Goal: Task Accomplishment & Management: Use online tool/utility

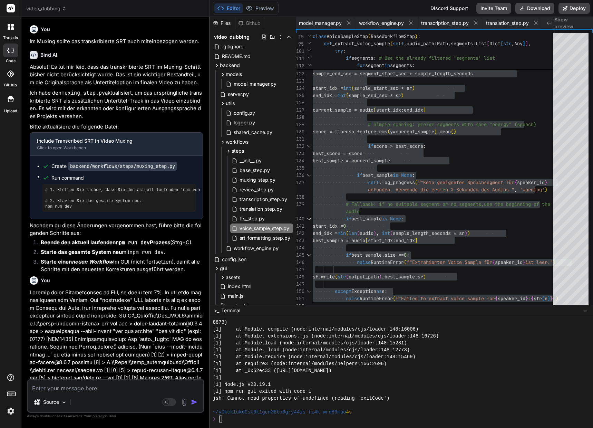
scroll to position [2065, 0]
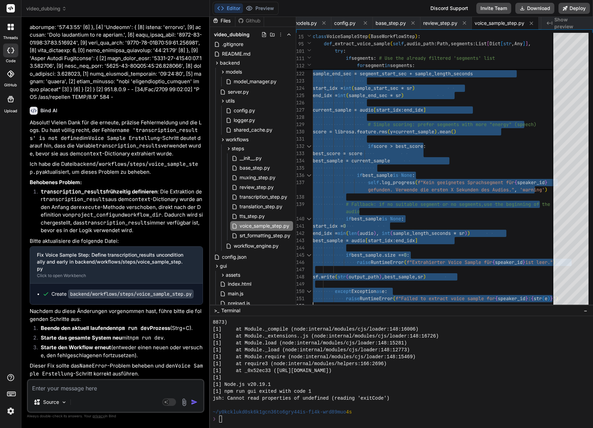
click at [119, 385] on textarea at bounding box center [115, 386] width 175 height 12
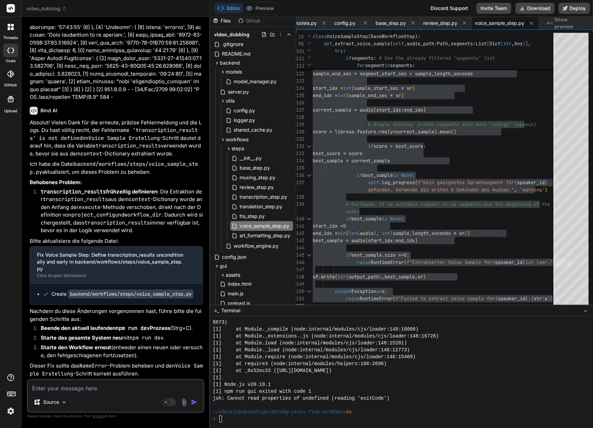
type textarea "N"
type textarea "x"
type textarea "Nu"
type textarea "x"
type textarea "Nun"
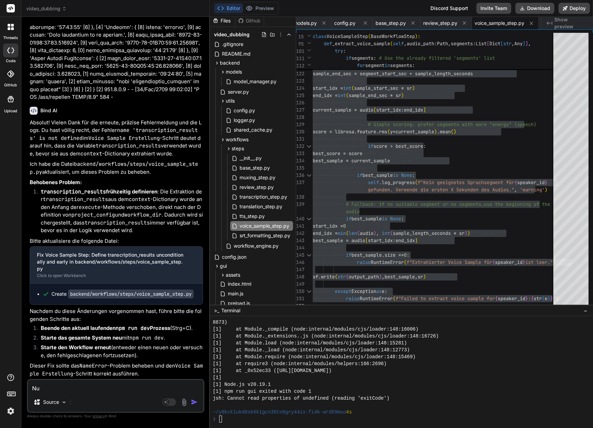
type textarea "x"
type textarea "Nun"
type textarea "x"
type textarea "Nun h"
type textarea "x"
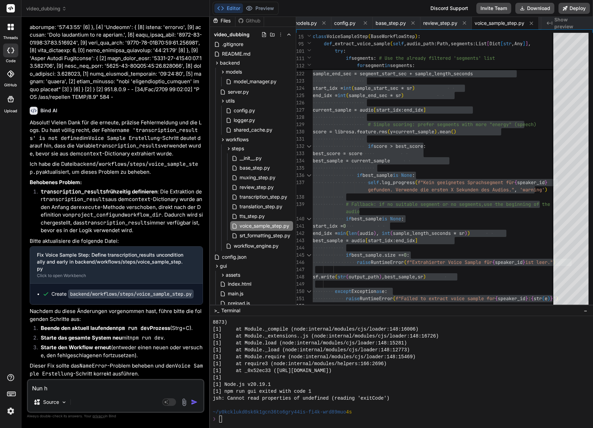
type textarea "Nun hä"
type textarea "x"
type textarea "Nun hän"
type textarea "x"
type textarea "Nun häng"
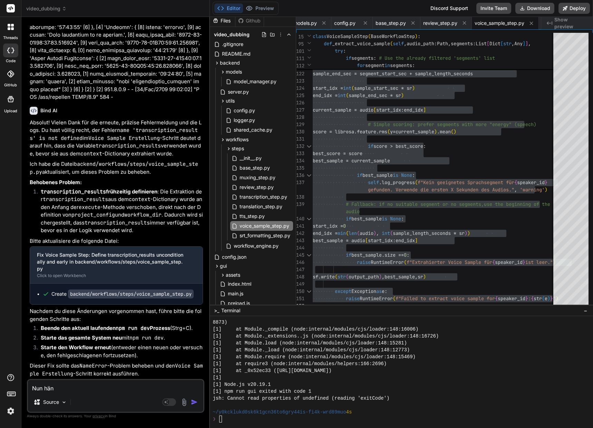
type textarea "x"
type textarea "Nun hängt"
type textarea "x"
type textarea "Nun hängt"
type textarea "x"
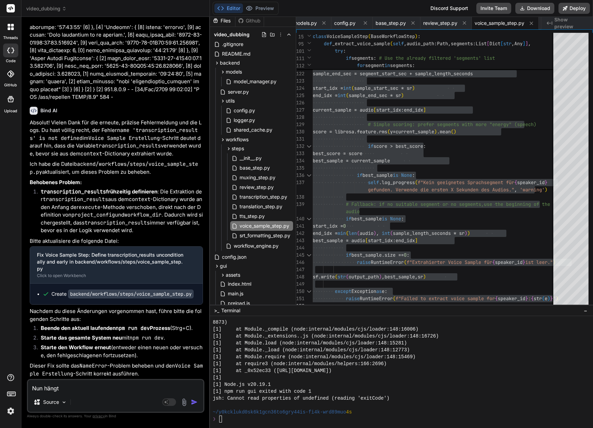
type textarea "Nun hängt w"
type textarea "x"
type textarea "Nun hängt wi"
type textarea "x"
type textarea "Nun hängt wie"
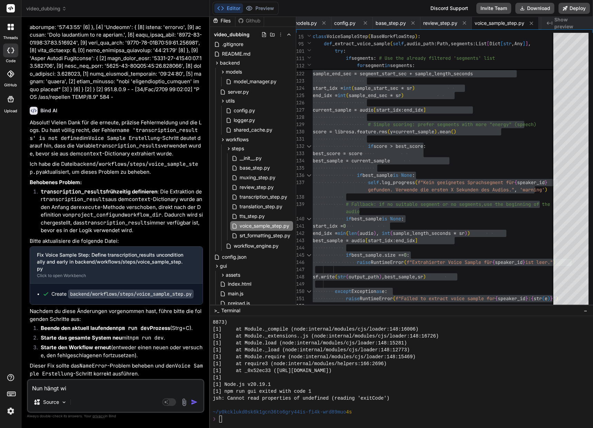
type textarea "x"
type textarea "Nun hängt wied"
type textarea "x"
type textarea "Nun hängt wiede"
type textarea "x"
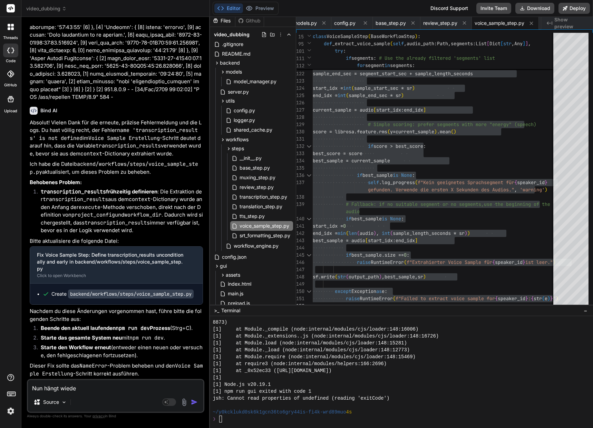
type textarea "Nun hängt wieder"
type textarea "x"
type textarea "Nun hängt wieder"
type textarea "x"
type textarea "Nun hängt wieder d"
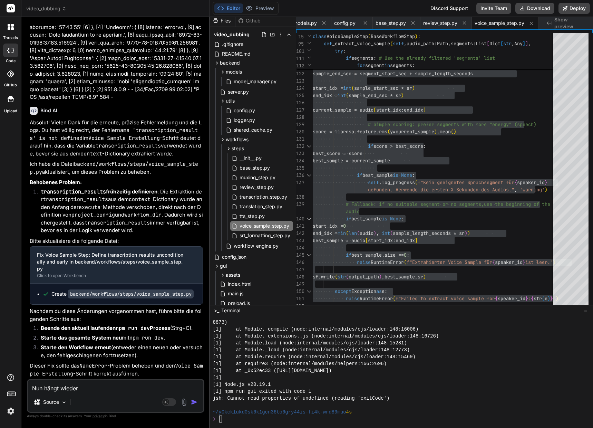
type textarea "x"
type textarea "Nun hängt wieder de"
type textarea "x"
type textarea "Nun hängt wieder der"
type textarea "x"
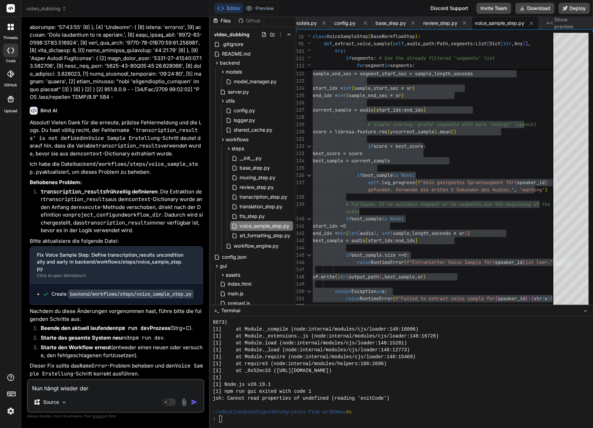
type textarea "Nun hängt wieder der"
type textarea "x"
type textarea "Nun hängt wieder der T"
type textarea "x"
type textarea "Nun hängt wieder der TT"
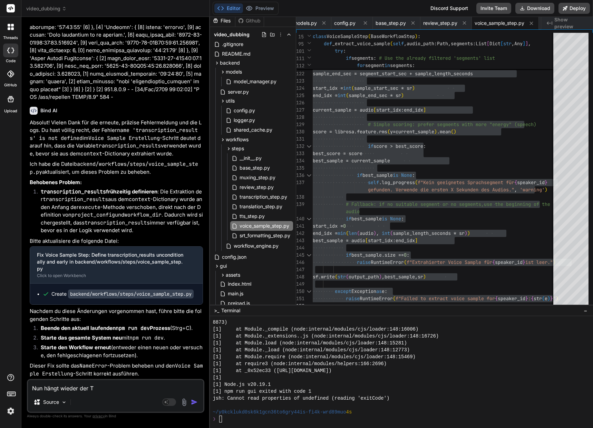
type textarea "x"
type textarea "Nun hängt wieder der TTS"
type textarea "x"
type textarea "Nun hängt wieder der TTS"
type textarea "x"
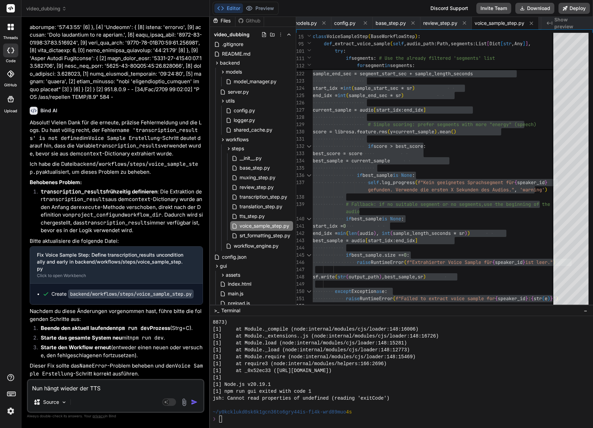
type textarea "Nun hängt wieder der TTS S"
type textarea "x"
type textarea "Nun hängt wieder der TTS St"
type textarea "x"
type textarea "Nun hängt wieder der TTS Ste"
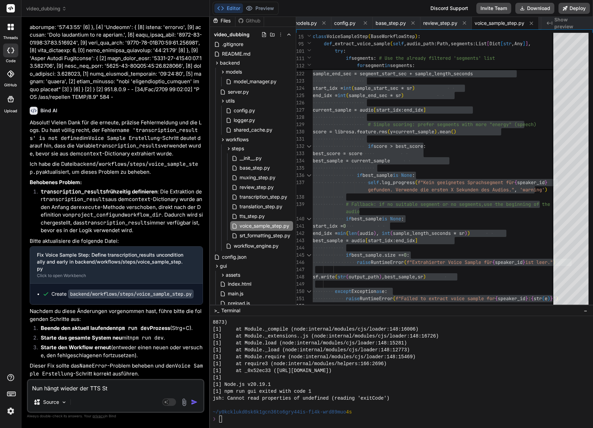
type textarea "x"
type textarea "Nun hängt wieder der TTS Step"
type textarea "x"
type textarea "Nun hängt wieder der TTS Step:"
type textarea "x"
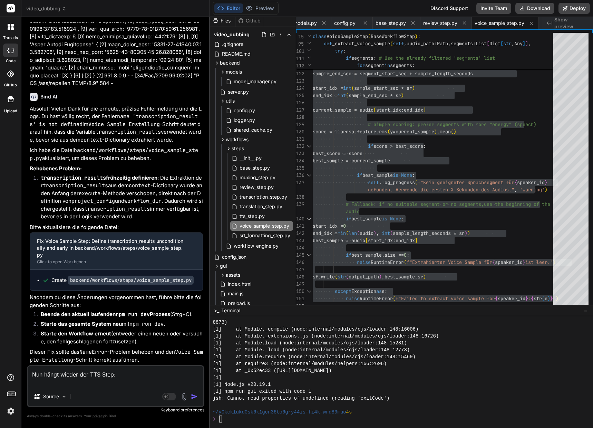
type textarea "Nun hängt wieder der TTS Step:"
type textarea "x"
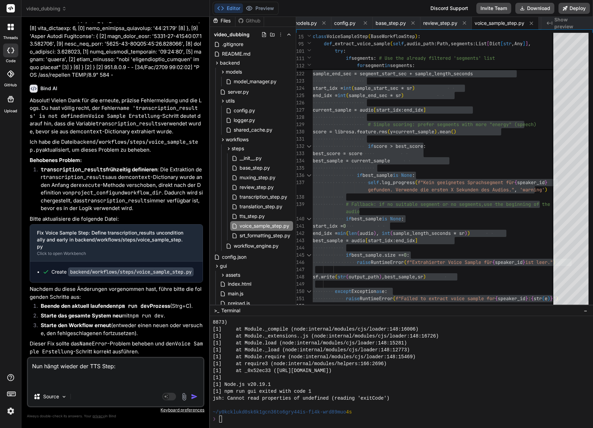
paste textarea "[0] DEBUG SUBPROCESS: voice_samples_paths: {'SPEAKER_01': 'D:\\video_projects\\…"
type textarea "Lor ipsum dolors ame CON Adip: [6] ELITS DOEIUSMODT: incid_utlabor_etdol: {'MAG…"
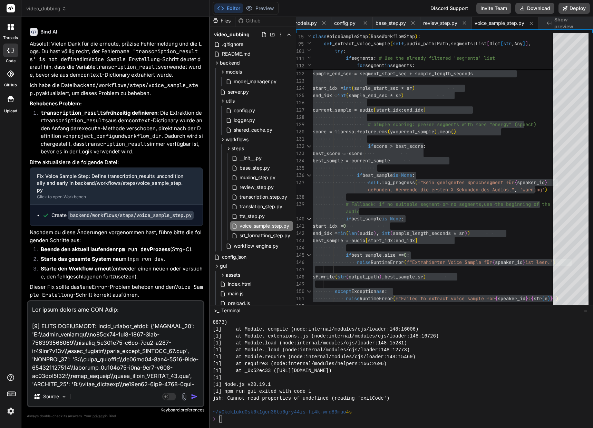
scroll to position [117, 0]
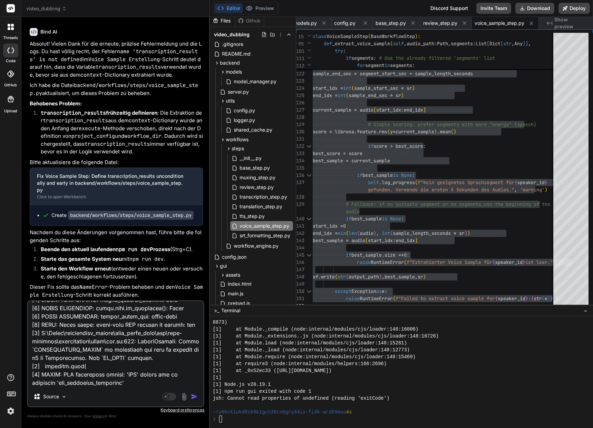
type textarea "x"
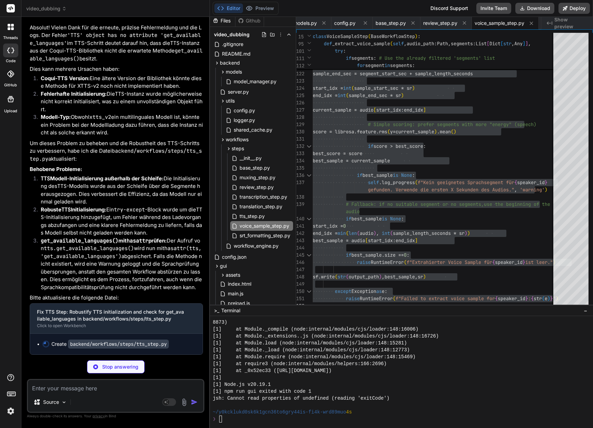
scroll to position [54640, 0]
type textarea "x"
type textarea "raise RuntimeError(f"Fehler beim Parsen der TTS-Ausgabe: {e}")\ except Exceptio…"
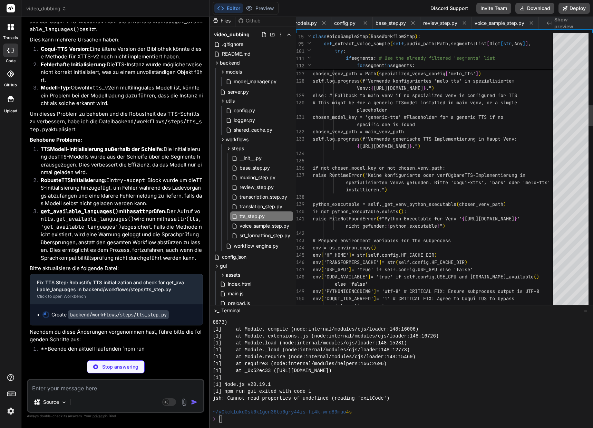
scroll to position [0, 249]
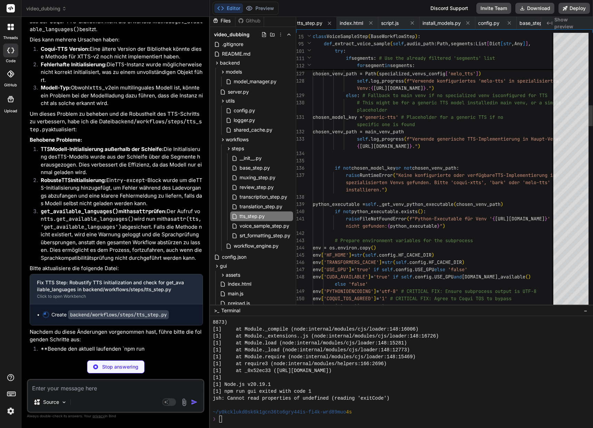
type textarea "x"
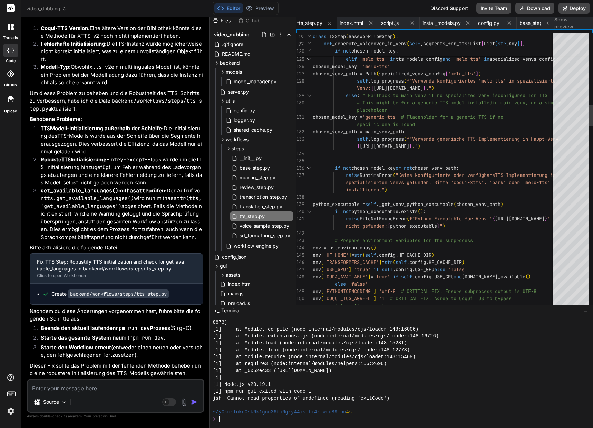
scroll to position [7, 0]
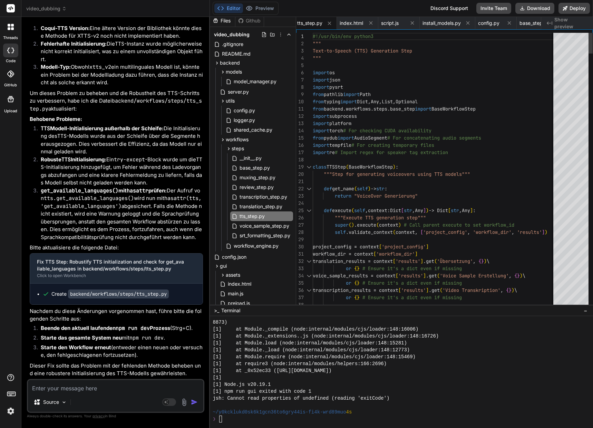
type textarea "#!/usr/bin/env python3 """ Text-to-Speech (TTS) Generation Step """ import os i…"
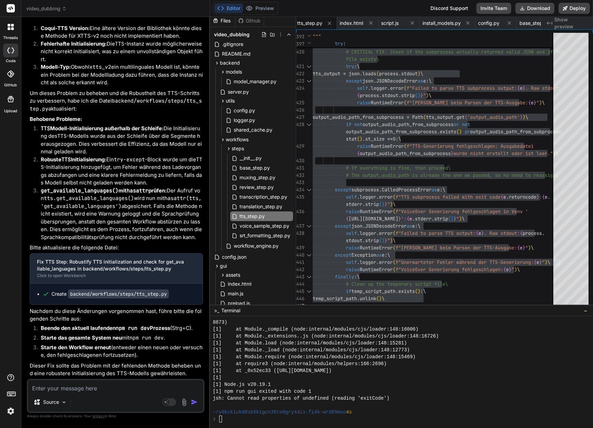
click at [81, 389] on textarea at bounding box center [115, 386] width 175 height 12
type textarea "D"
type textarea "x"
type textarea "Da"
type textarea "x"
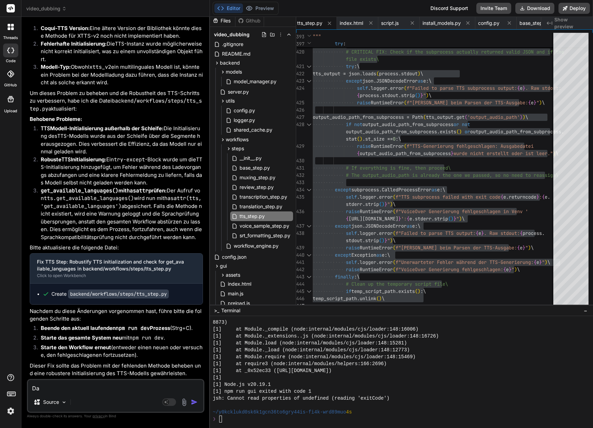
type textarea "Das"
type textarea "x"
type textarea "Das"
type textarea "x"
type textarea "Das s"
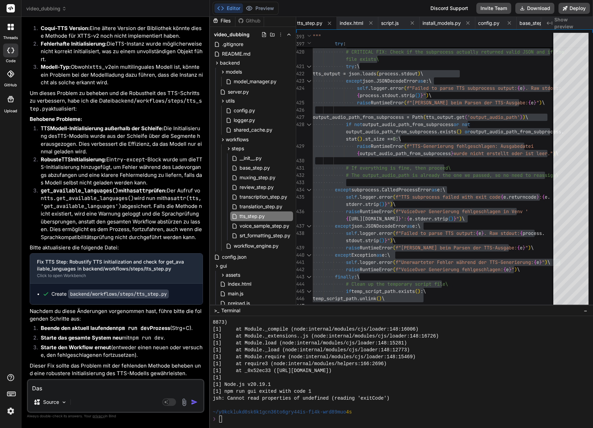
type textarea "x"
type textarea "Das si"
type textarea "x"
type textarea "Das sin"
type textarea "x"
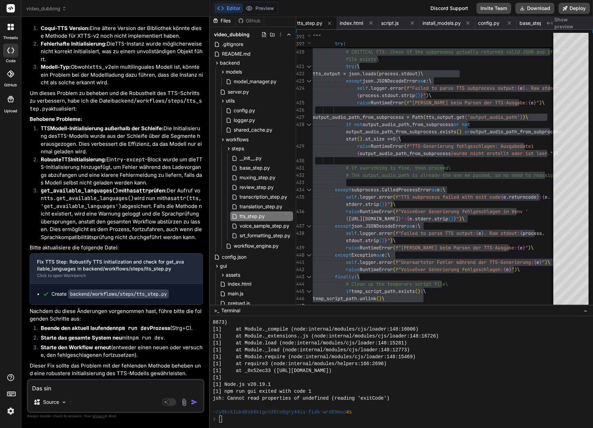
type textarea "Das sind"
type textarea "x"
type textarea "Das sind"
type textarea "x"
type textarea "Das sind n"
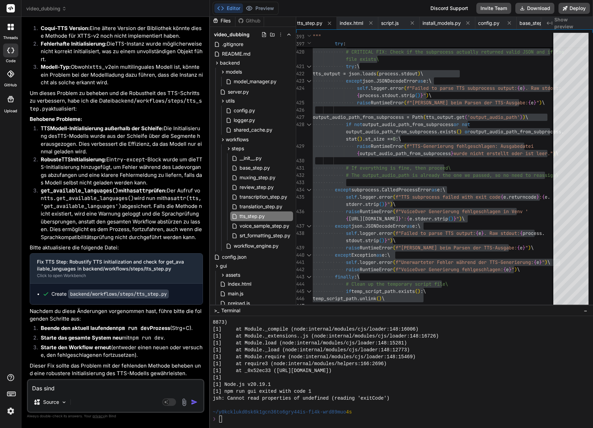
type textarea "x"
type textarea "Das sind no"
type textarea "x"
type textarea "Das sind noc"
type textarea "x"
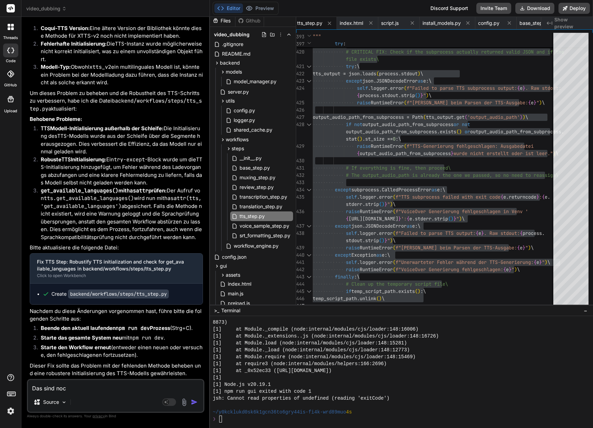
type textarea "Das sind noch"
type textarea "x"
type textarea "Das sind noch"
type textarea "x"
type textarea "Das sind noch v"
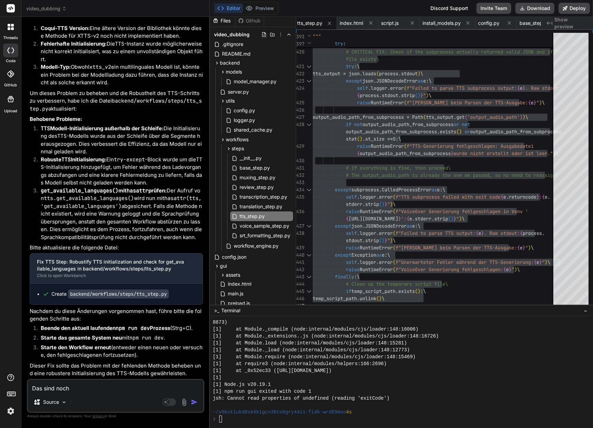
type textarea "x"
type textarea "Das sind noch vi"
type textarea "x"
type textarea "Das sind noch vie"
type textarea "x"
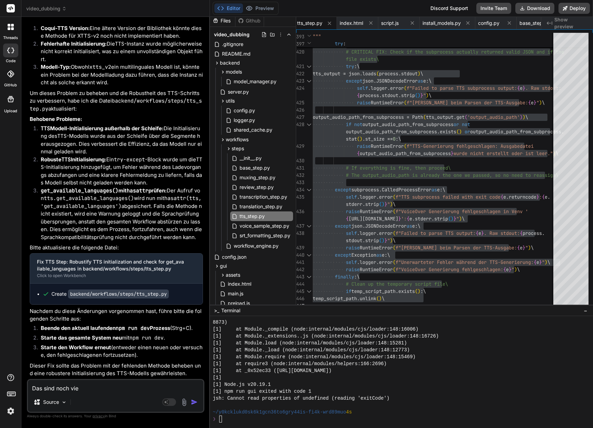
type textarea "Das sind noch viel"
type textarea "x"
type textarea "Das sind noch viele"
type textarea "x"
type textarea "Das sind noch viele"
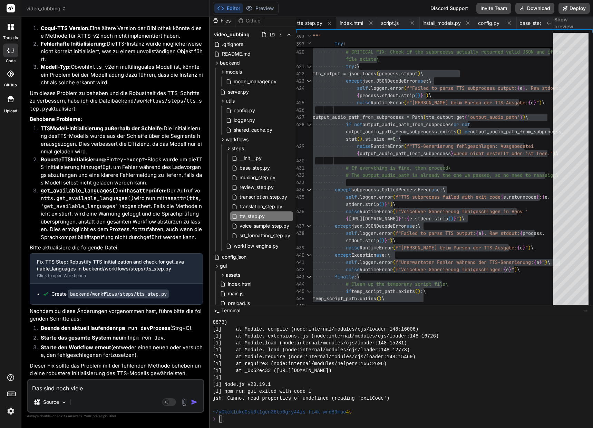
type textarea "x"
type textarea "Das sind noch viele S"
type textarea "x"
type textarea "Das sind noch viele Sy"
type textarea "x"
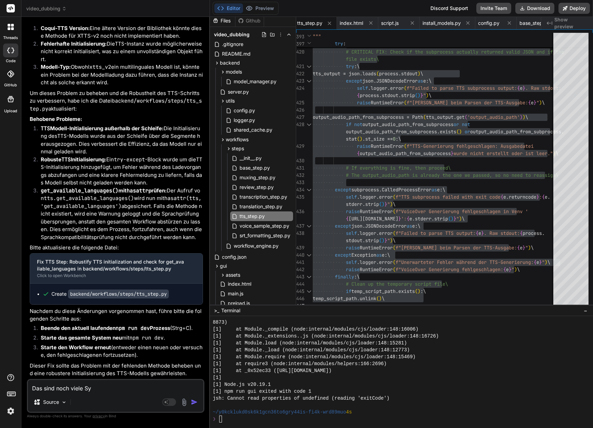
type textarea "Das sind noch viele Syn"
type textarea "x"
type textarea "Das sind noch viele Synt"
type textarea "x"
type textarea "Das sind noch viele Synta"
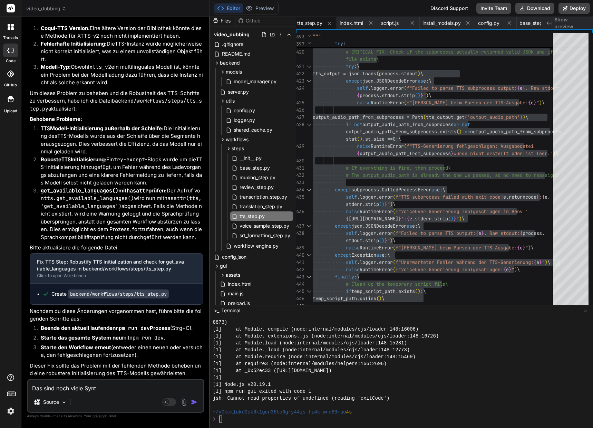
type textarea "x"
type textarea "Das sind noch viele Syntac"
type textarea "x"
type textarea "Das sind noch viele Synta"
type textarea "x"
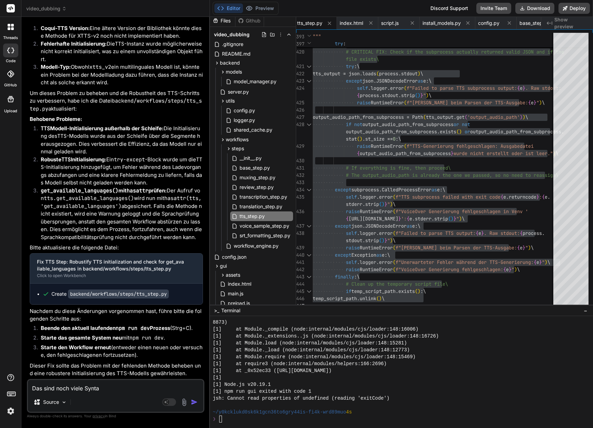
type textarea "Das sind noch viele Syntax"
type textarea "x"
type textarea "Das sind noch viele Syntax"
type textarea "x"
type textarea "Das sind noch viele Syntax E"
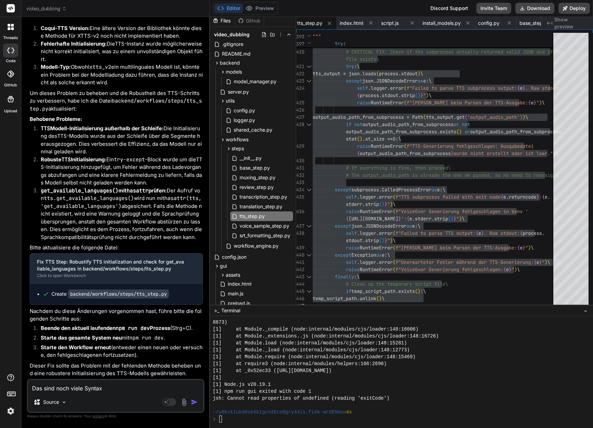
type textarea "x"
type textarea "Das sind noch viele Syntax Er"
type textarea "x"
type textarea "Das sind noch viele Syntax Err"
type textarea "x"
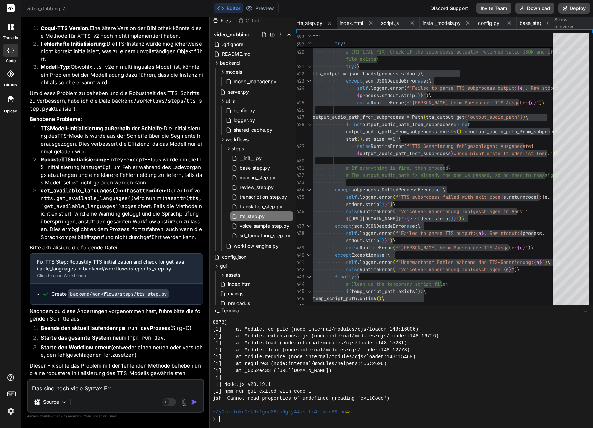
type textarea "Das sind noch viele Syntax Erro"
type textarea "x"
type textarea "Das sind noch viele Syntax Error"
type textarea "x"
type textarea "Das sind noch viele Syntax Errors"
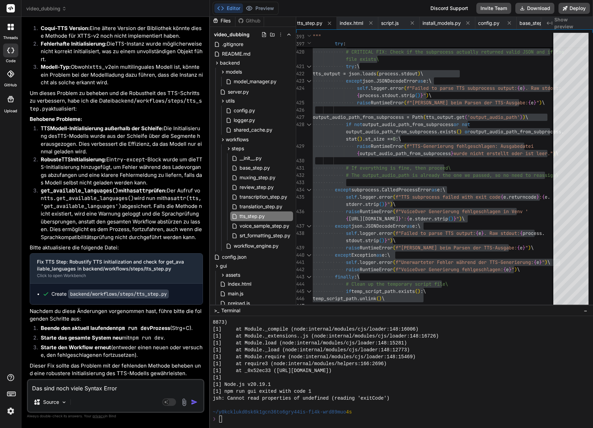
type textarea "x"
type textarea "Das sind noch viele Syntax Errors"
type textarea "x"
type textarea "Das sind noch viele Syntax Errors i"
type textarea "x"
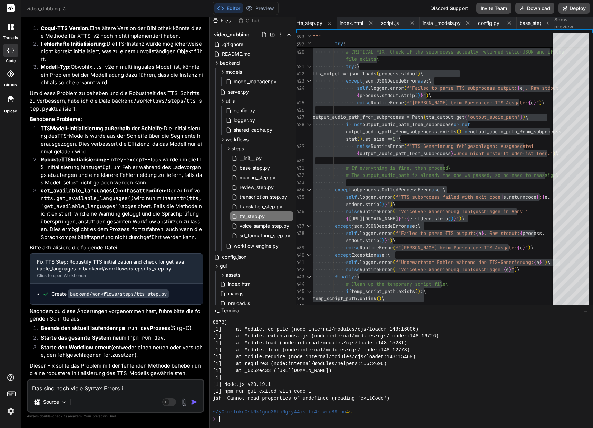
type textarea "Das sind noch viele Syntax Errors im"
type textarea "x"
type textarea "Das sind noch viele Syntax Errors im"
type textarea "x"
type textarea "Das sind noch viele Syntax Errors im t"
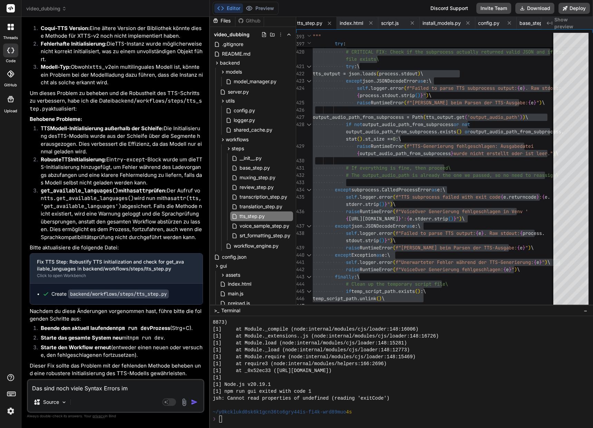
type textarea "x"
type textarea "Das sind noch viele Syntax Errors im tt"
type textarea "x"
type textarea "Das sind noch viele Syntax Errors im tts"
type textarea "x"
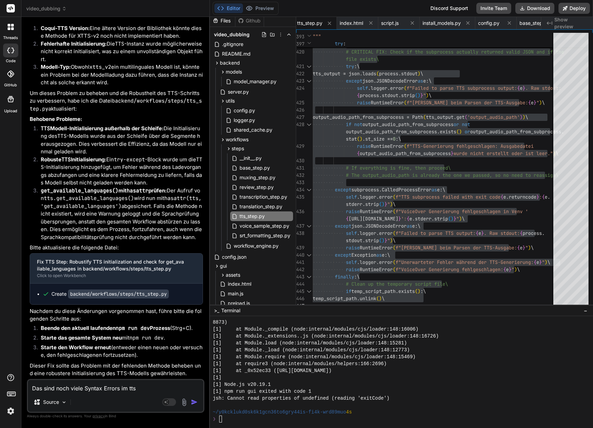
type textarea "Das sind noch viele Syntax Errors im tts"
type textarea "x"
type textarea "Das sind noch viele Syntax Errors im tts s"
type textarea "x"
type textarea "Das sind noch viele Syntax Errors im tts sc"
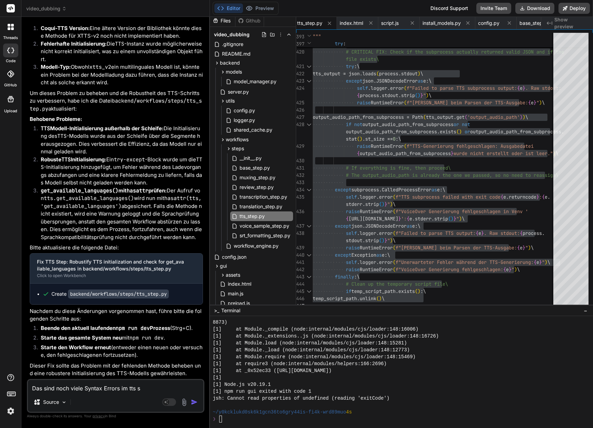
type textarea "x"
type textarea "Das sind noch viele Syntax Errors im tts s"
type textarea "x"
type textarea "Das sind noch viele Syntax Errors im tts sk"
type textarea "x"
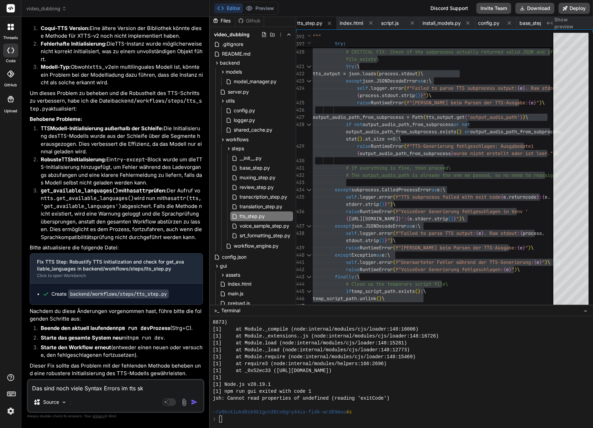
type textarea "Das sind noch viele Syntax Errors im tts skr"
type textarea "x"
type textarea "Das sind noch viele Syntax Errors im tts skri"
type textarea "x"
type textarea "Das sind noch viele Syntax Errors im tts skrip"
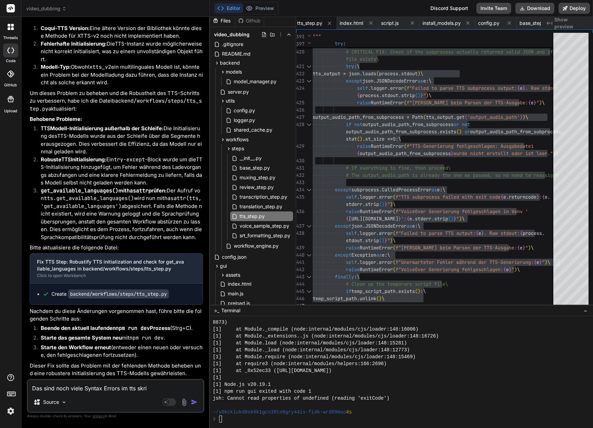
type textarea "x"
type textarea "Das sind noch viele Syntax Errors im tts skript"
type textarea "x"
type textarea "Das sind noch viele Syntax Errors im tts skript."
type textarea "x"
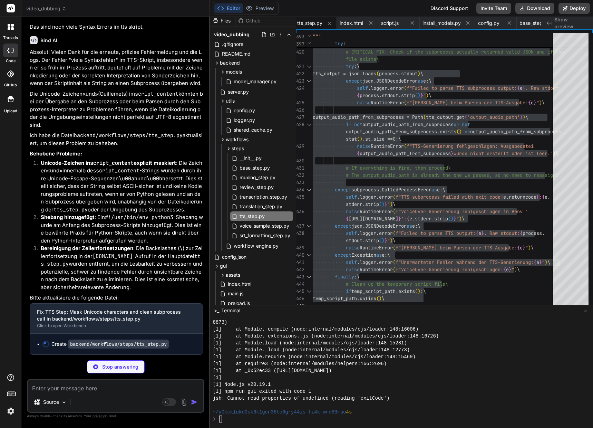
scroll to position [55061, 0]
type textarea "x"
type textarea "temp_script_path.unlink()"
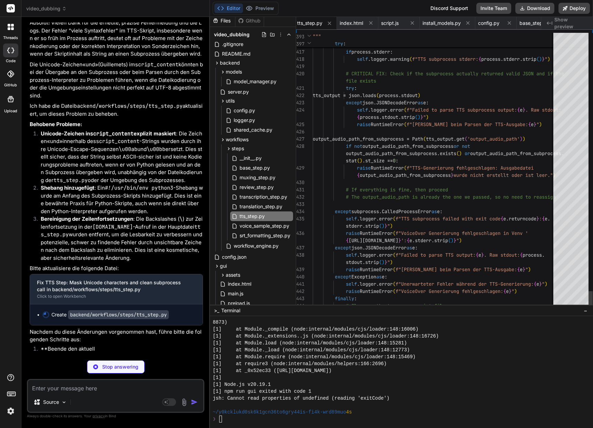
type textarea "x"
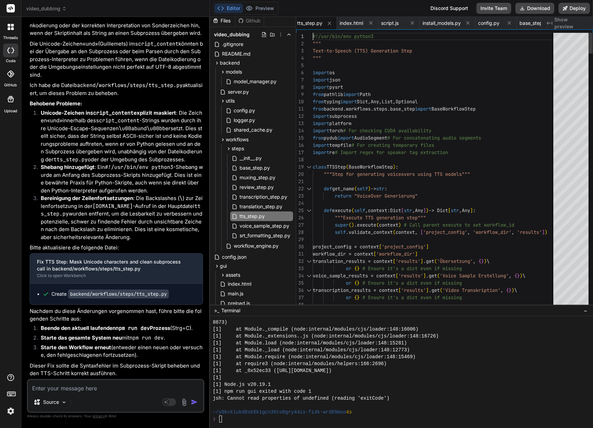
type textarea "#!/usr/bin/env python3 """ Text-to-Speech (TTS) Generation Step """ import os i…"
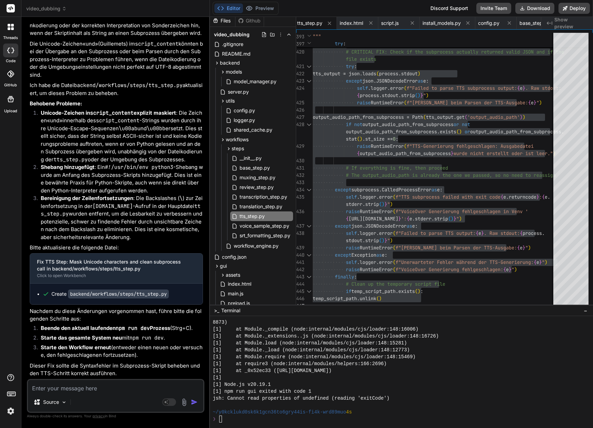
scroll to position [55111, 0]
